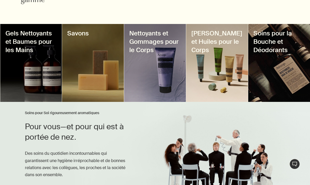
scroll to position [210, 0]
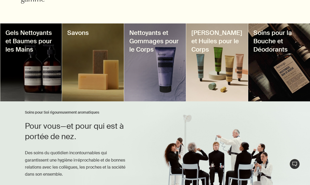
click at [224, 77] on div at bounding box center [217, 63] width 62 height 78
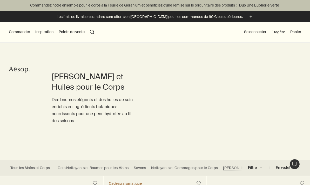
click at [94, 30] on button "search Rechercher" at bounding box center [92, 32] width 5 height 5
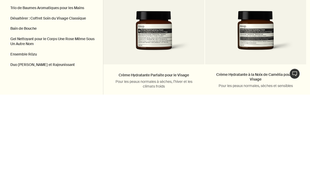
click at [21, 93] on button "Trio de Baumes Aromatiques pour les Mains" at bounding box center [51, 98] width 103 height 10
type input "Trio de Baumes Aromatiques pour les Mains"
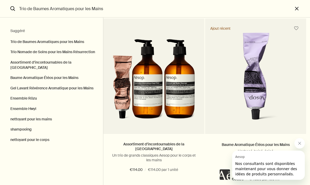
scroll to position [187, 0]
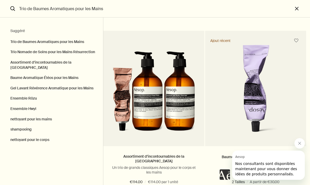
click at [253, 85] on img "Rechercher" at bounding box center [255, 91] width 79 height 93
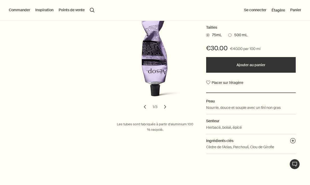
scroll to position [119, 0]
click at [169, 101] on button "chevron" at bounding box center [165, 106] width 11 height 11
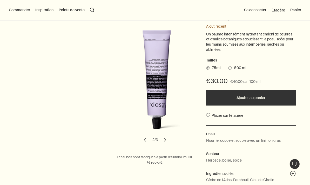
click at [166, 136] on button "chevron" at bounding box center [165, 139] width 11 height 11
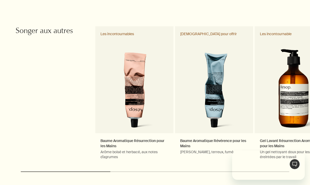
scroll to position [0, 0]
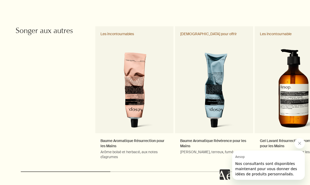
click at [151, 83] on link "Baume Aromatique Résurrection pour les Mains Arôme boisé et herbacé, aux notes …" at bounding box center [134, 95] width 78 height 138
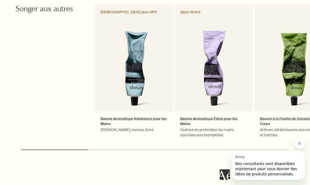
click at [154, 90] on link "Baume Aromatique Révérence pour les Mains Arôme boisé, terreux, fumé Idéal pour…" at bounding box center [134, 73] width 78 height 138
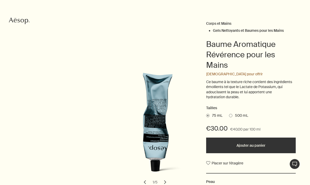
click at [236, 113] on span "500 mL" at bounding box center [241, 115] width 16 height 5
click at [229, 113] on input "500 mL" at bounding box center [229, 114] width 0 height 3
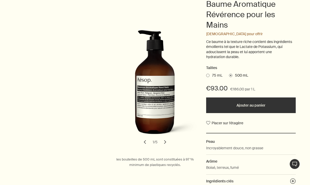
scroll to position [89, 0]
click at [217, 73] on span "75 mL" at bounding box center [216, 75] width 13 height 5
click at [206, 73] on input "75 mL" at bounding box center [206, 74] width 0 height 3
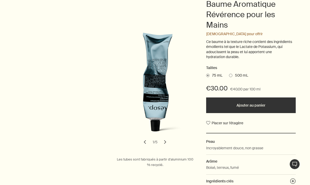
click at [241, 73] on span "500 mL" at bounding box center [241, 75] width 16 height 5
click at [229, 73] on input "500 mL" at bounding box center [229, 74] width 0 height 3
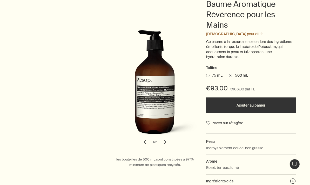
click at [221, 73] on span "75 mL" at bounding box center [216, 75] width 13 height 5
click at [206, 73] on input "75 mL" at bounding box center [206, 74] width 0 height 3
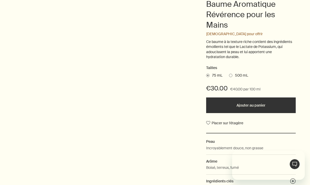
scroll to position [0, 0]
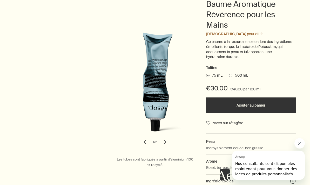
click at [240, 75] on span "500 mL" at bounding box center [241, 75] width 16 height 5
click at [229, 75] on input "500 mL" at bounding box center [229, 74] width 0 height 3
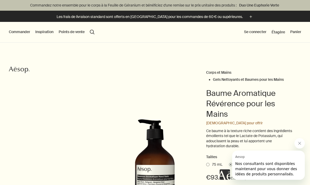
click at [18, 34] on button "Commander" at bounding box center [19, 31] width 21 height 5
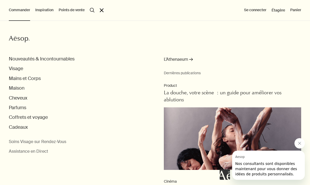
click at [17, 107] on button "Parfums" at bounding box center [17, 107] width 17 height 6
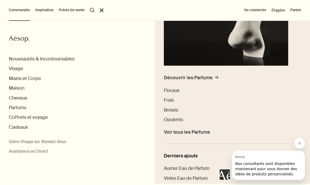
scroll to position [94, 0]
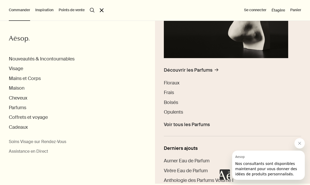
click at [170, 93] on span "Frais" at bounding box center [169, 92] width 10 height 6
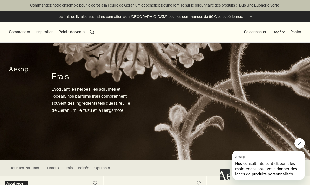
click at [20, 34] on button "Commander" at bounding box center [19, 31] width 21 height 5
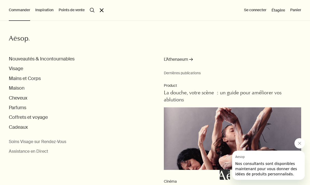
click at [22, 97] on button "Cheveux" at bounding box center [18, 98] width 18 height 6
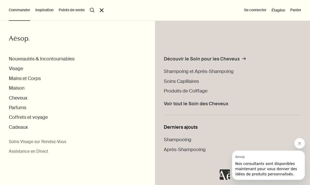
click at [21, 88] on button "Maison" at bounding box center [17, 88] width 16 height 6
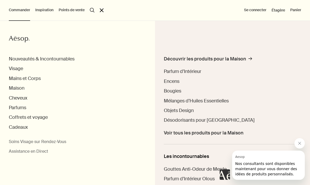
click at [193, 71] on span "Parfum d’Intérieur" at bounding box center [182, 71] width 37 height 6
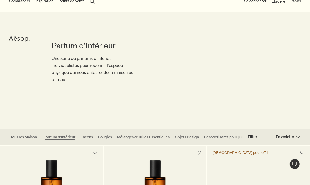
scroll to position [31, 0]
click at [112, 134] on link "Bougies" at bounding box center [105, 136] width 14 height 5
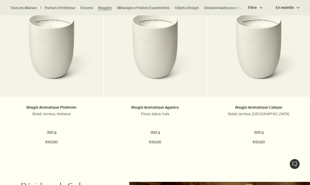
scroll to position [196, 0]
click at [185, 7] on link "Objets Design" at bounding box center [187, 7] width 24 height 5
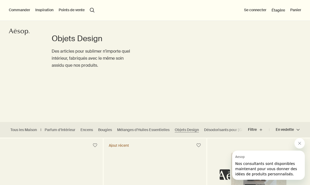
scroll to position [46, 0]
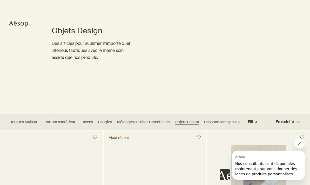
click at [156, 123] on link "Mélanges d’Huiles Essentielles" at bounding box center [143, 121] width 53 height 5
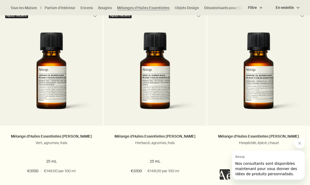
scroll to position [168, 0]
